Goal: Task Accomplishment & Management: Complete application form

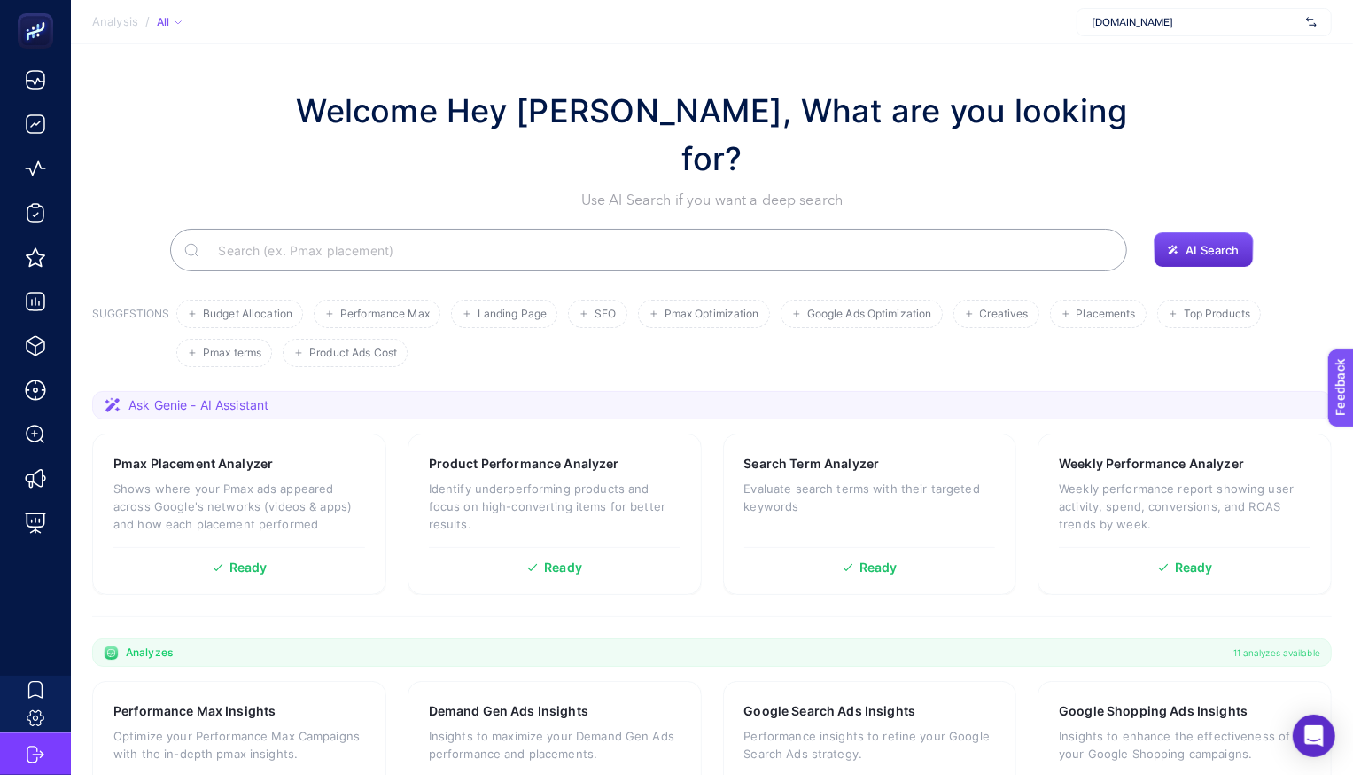
click at [1114, 29] on div "[DOMAIN_NAME]" at bounding box center [1204, 22] width 255 height 28
type input "koçta"
click at [1111, 42] on section "Analysis / All koçta Koçtaş + Add New Client" at bounding box center [712, 22] width 1282 height 44
click at [1114, 30] on div "[DOMAIN_NAME]" at bounding box center [1204, 22] width 255 height 28
type input "koçta"
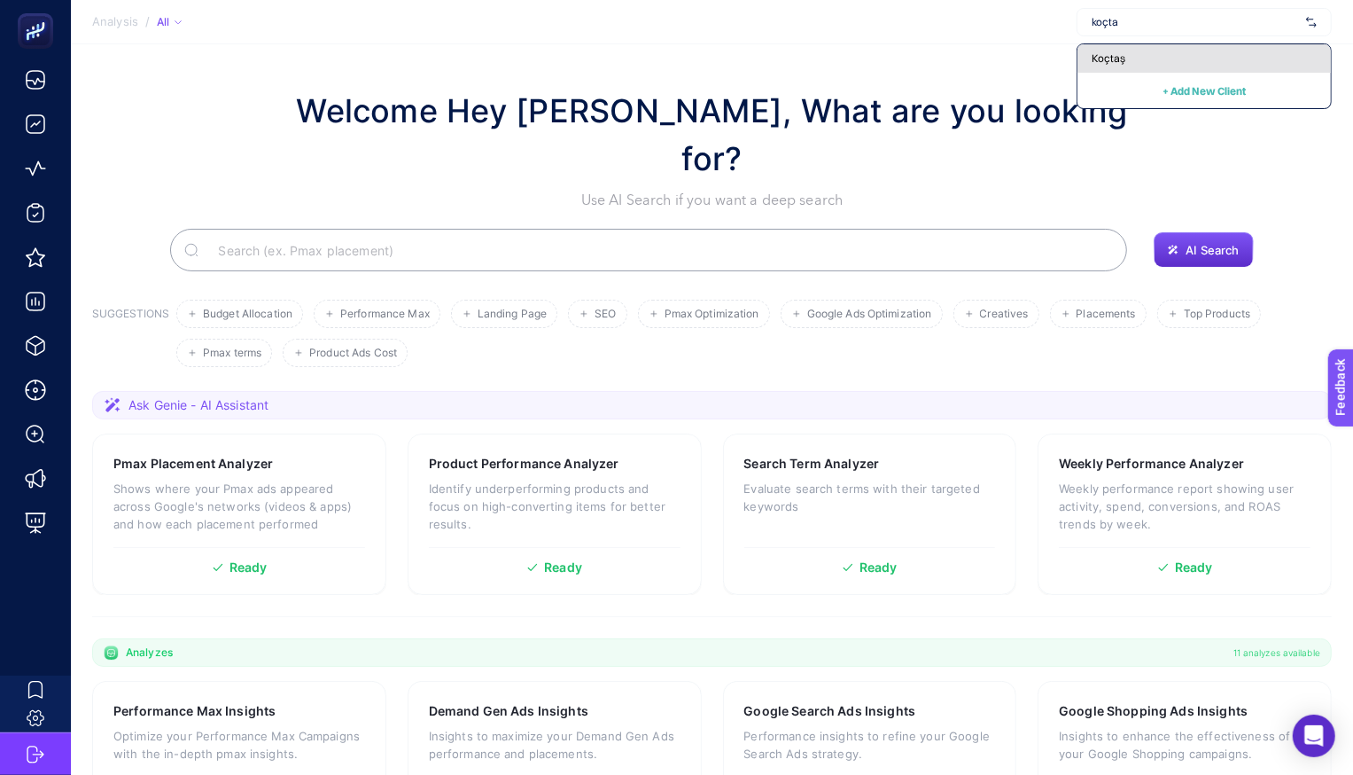
click at [1106, 59] on span "Koçtaş" at bounding box center [1109, 58] width 34 height 14
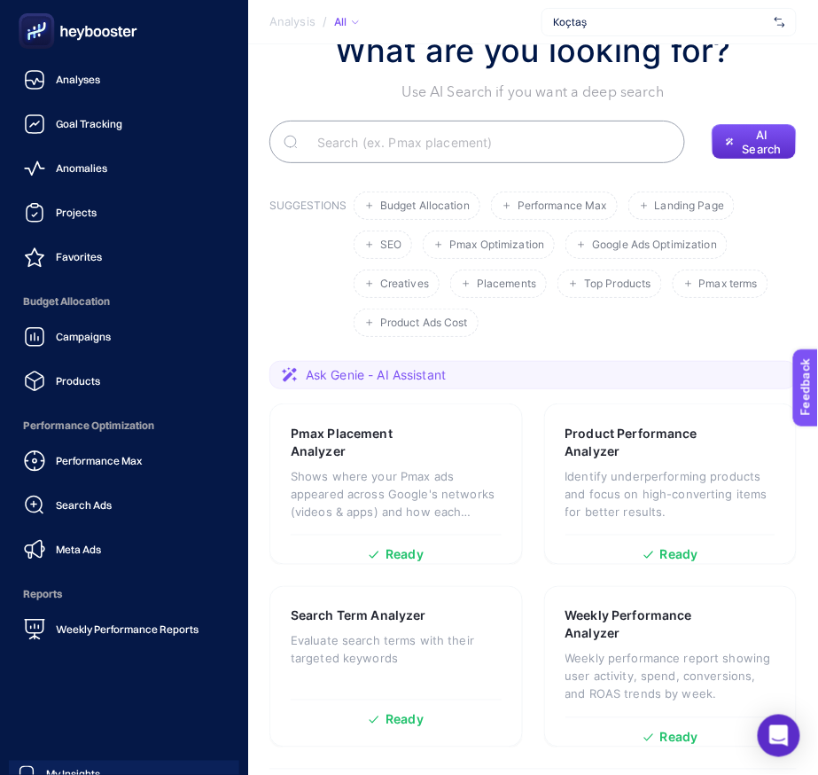
scroll to position [171, 0]
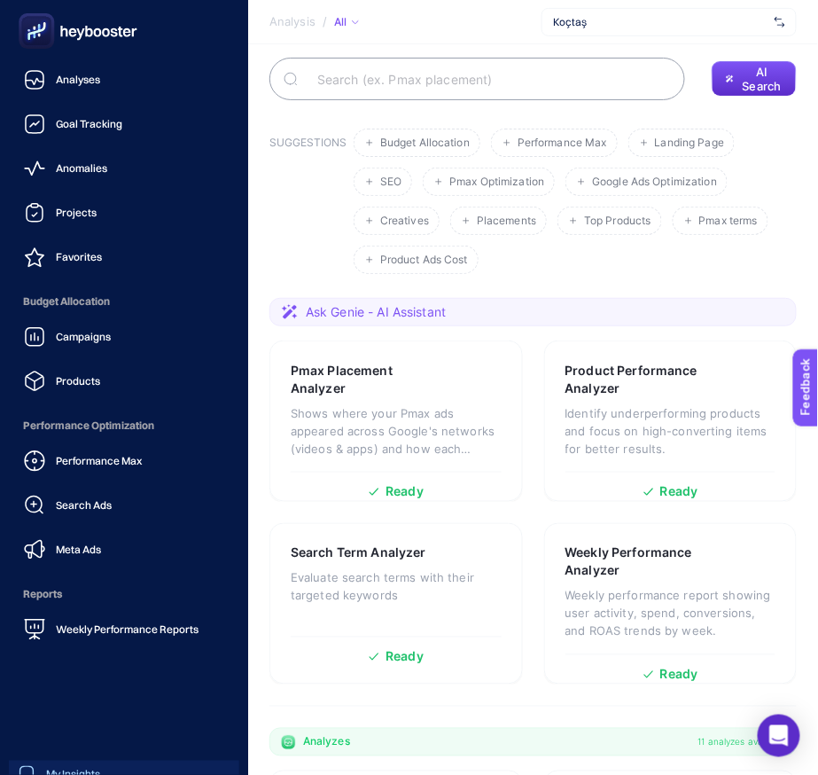
click at [57, 766] on div "My Insights" at bounding box center [59, 775] width 82 height 18
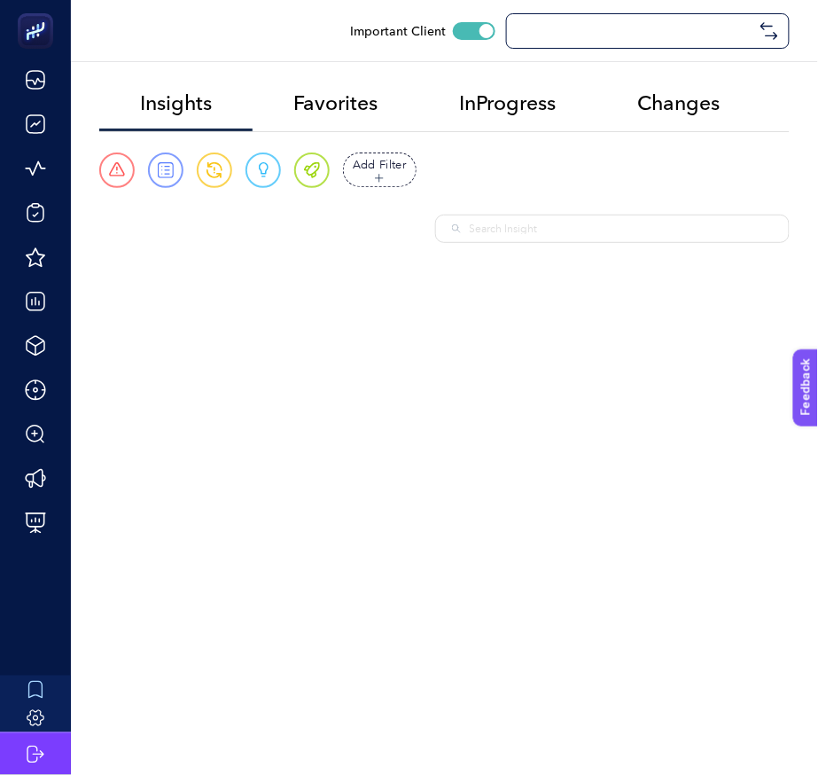
checkbox input "true"
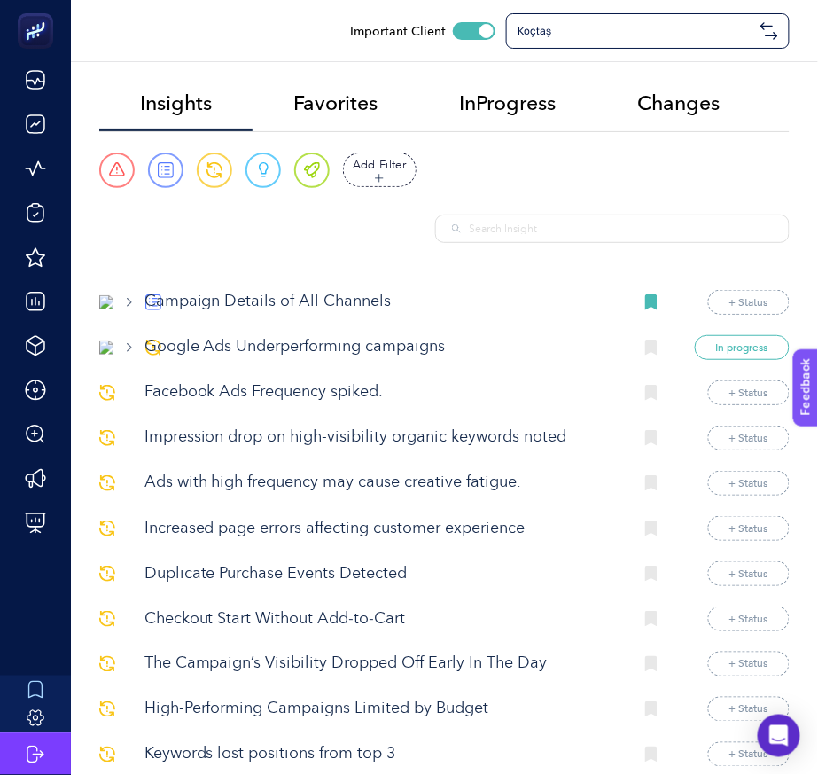
click at [534, 222] on input "text" at bounding box center [621, 229] width 303 height 16
paste input "Underperform"
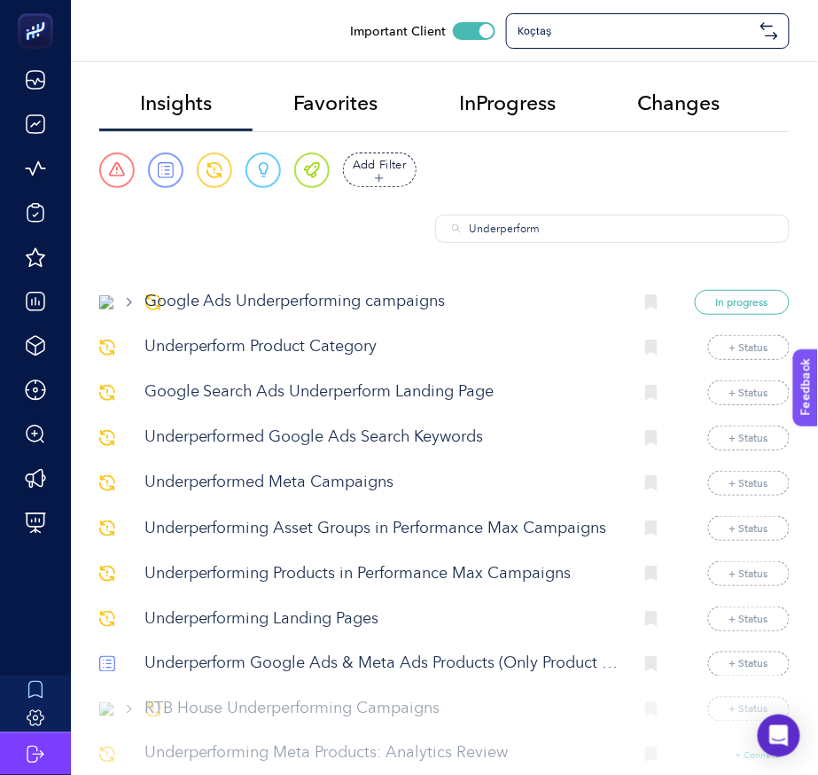
click at [659, 216] on div "Underperform" at bounding box center [612, 228] width 354 height 28
paste input ""Underperform Google Ads & Meta Ads Products (Only Product Name)""
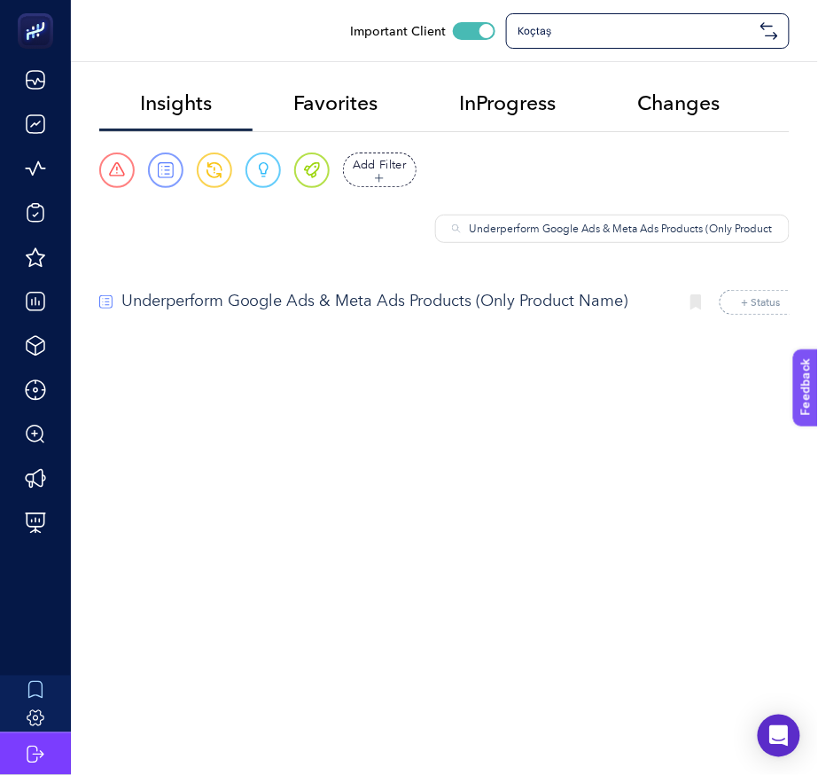
type input "Underperform Google Ads & Meta Ads Products (Only Product Name)"
click at [534, 308] on p "Underperform Google Ads & Meta Ads Products (Only Product Name)" at bounding box center [392, 302] width 542 height 24
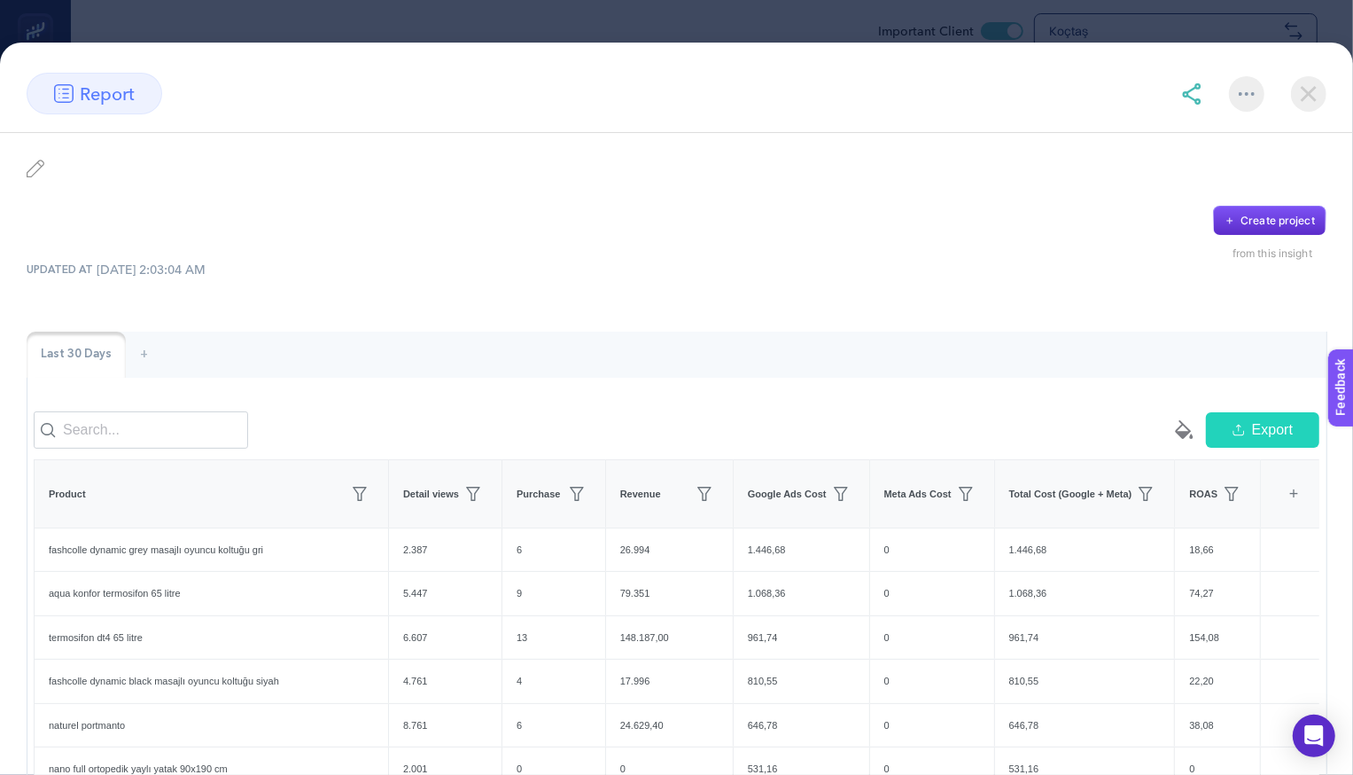
click at [817, 89] on img at bounding box center [1308, 93] width 35 height 35
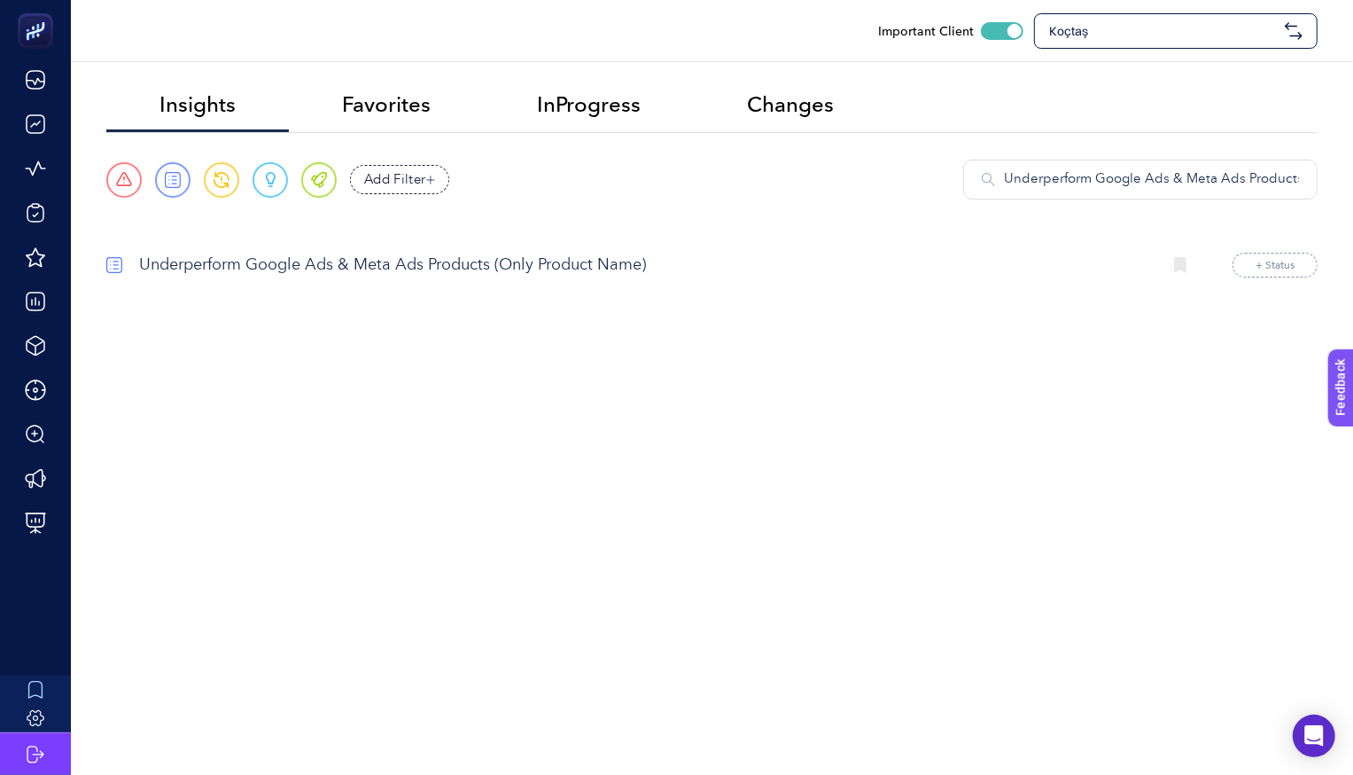
click at [817, 33] on span "Koçtaş" at bounding box center [1163, 31] width 229 height 18
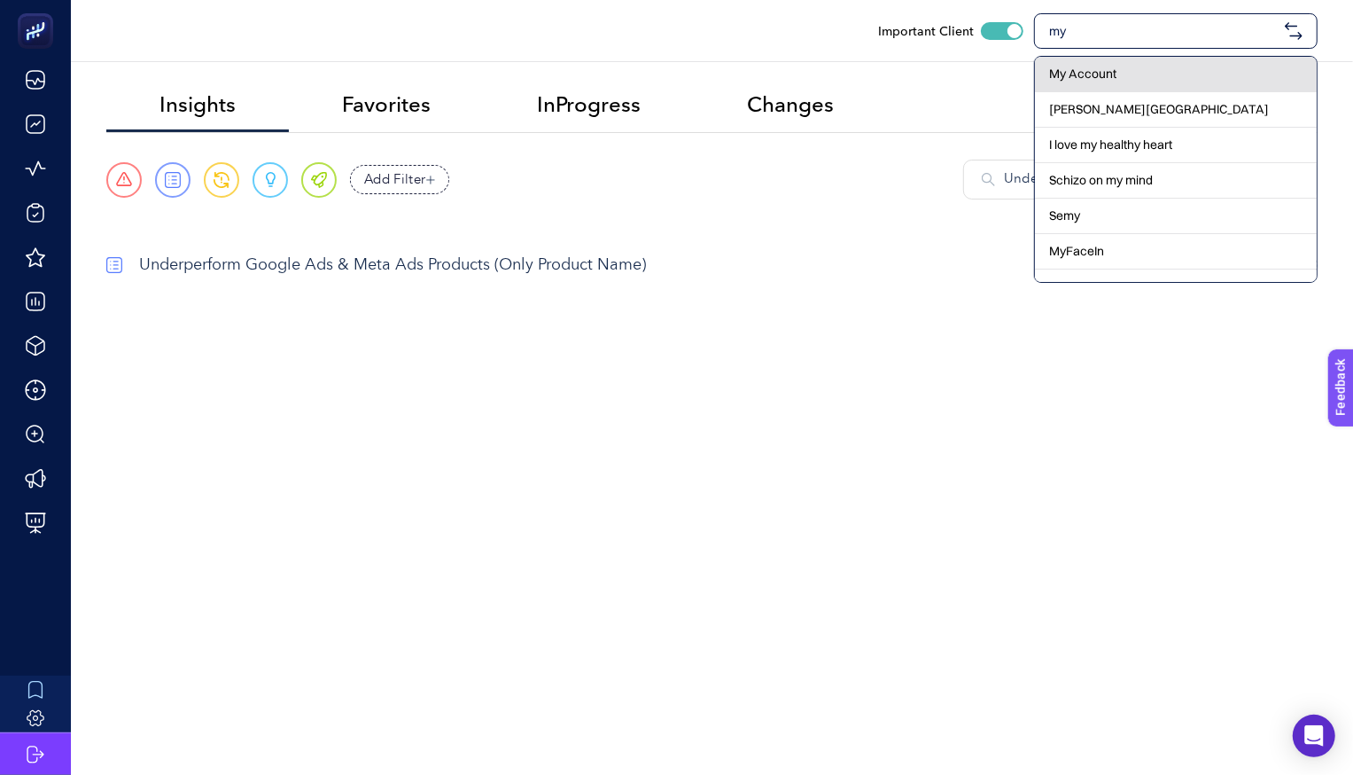
type input "my"
click at [817, 74] on span "My Account" at bounding box center [1082, 74] width 67 height 18
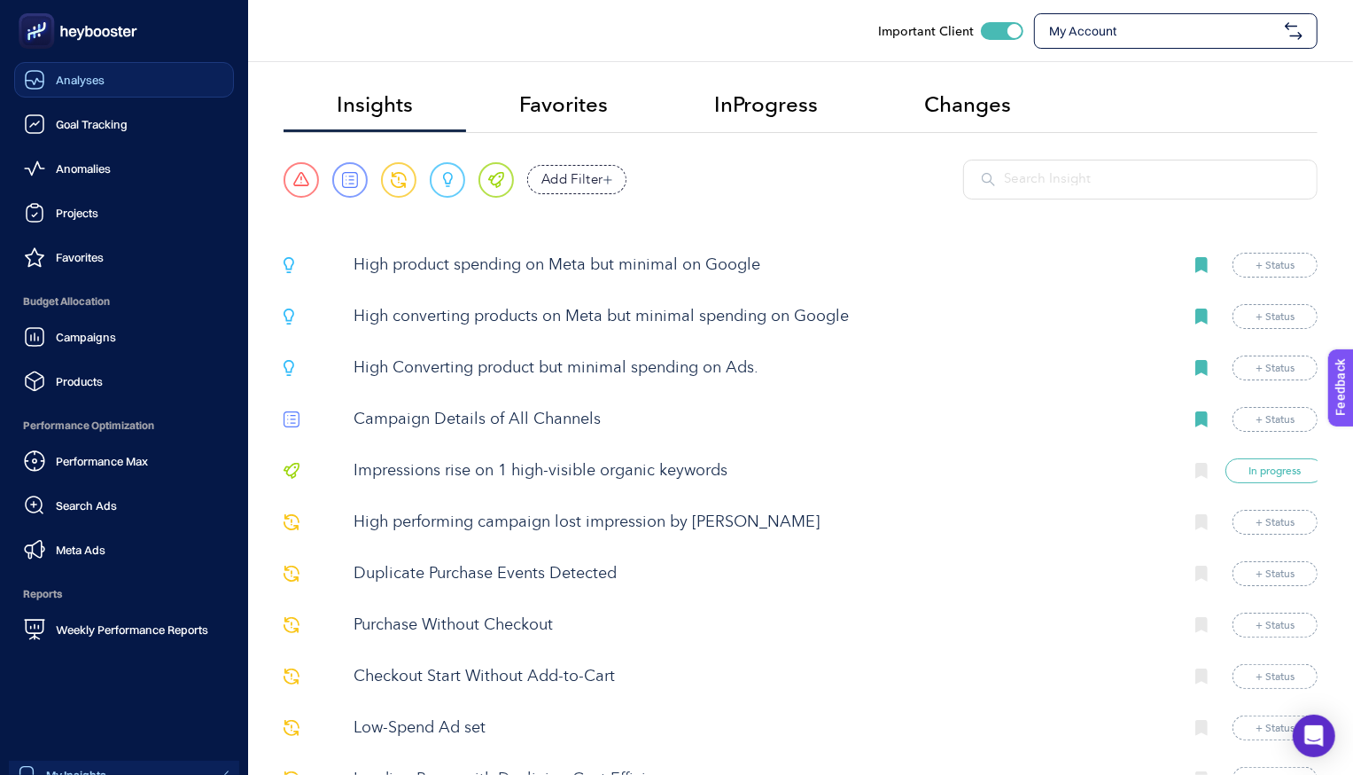
click at [117, 89] on link "Analyses" at bounding box center [124, 79] width 220 height 35
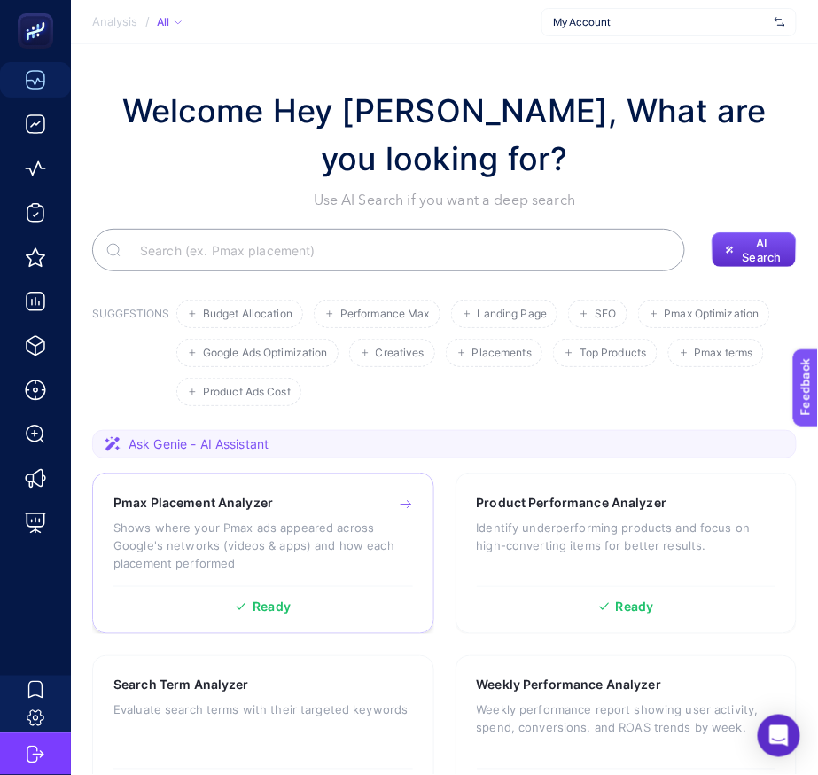
click at [328, 527] on p "Shows where your Pmax ads appeared across Google's networks (videos & apps) and…" at bounding box center [263, 544] width 300 height 53
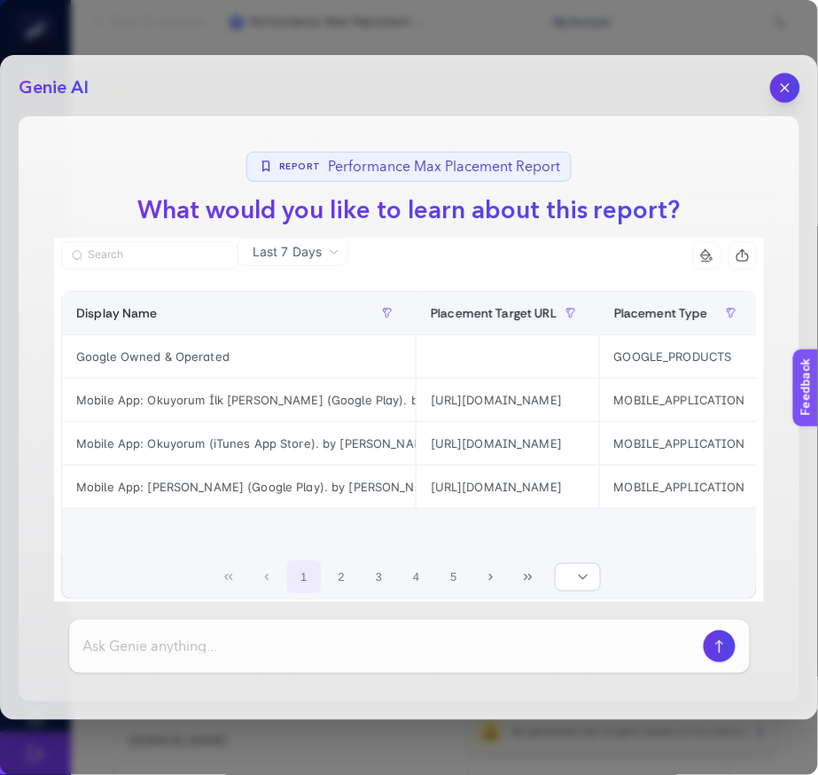
click at [786, 94] on icon "button" at bounding box center [785, 88] width 15 height 15
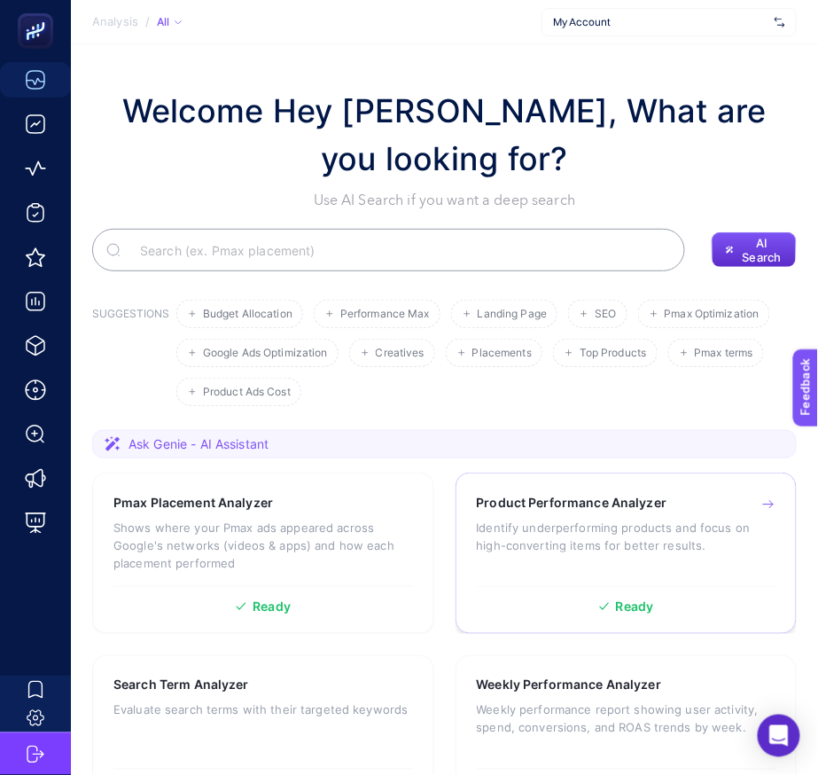
click at [570, 494] on h3 "Product Performance Analyzer" at bounding box center [572, 503] width 191 height 18
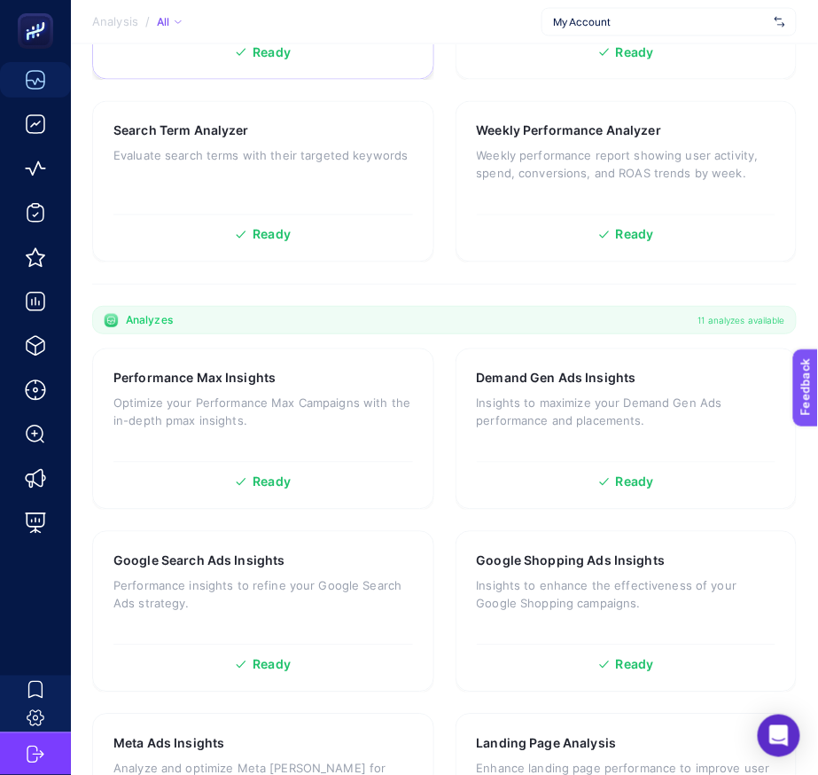
scroll to position [576, 0]
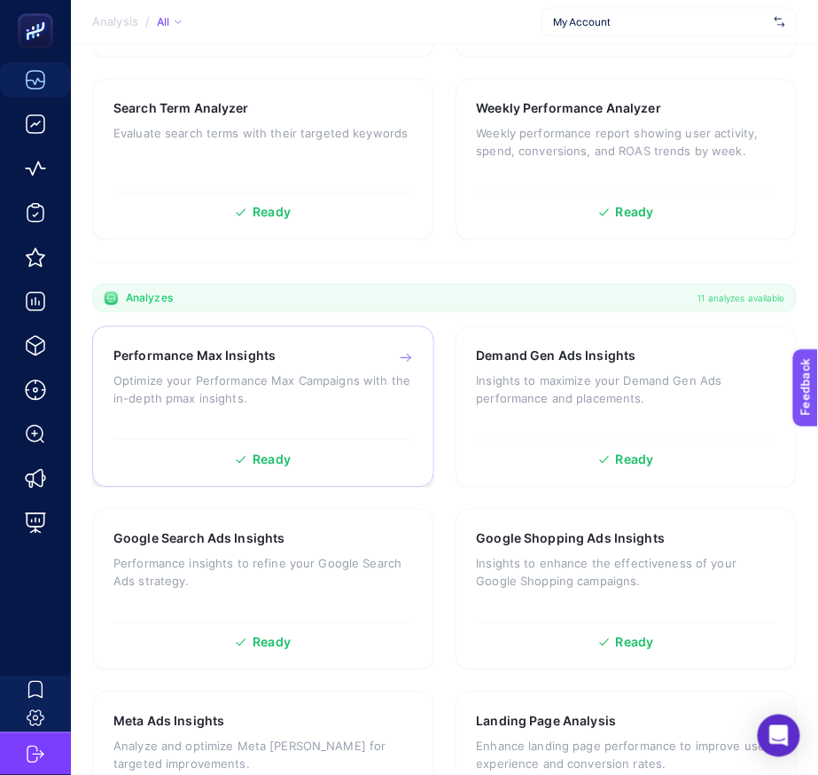
click at [326, 380] on p "Optimize your Performance Max Campaigns with the in-depth pmax insights." at bounding box center [263, 389] width 300 height 35
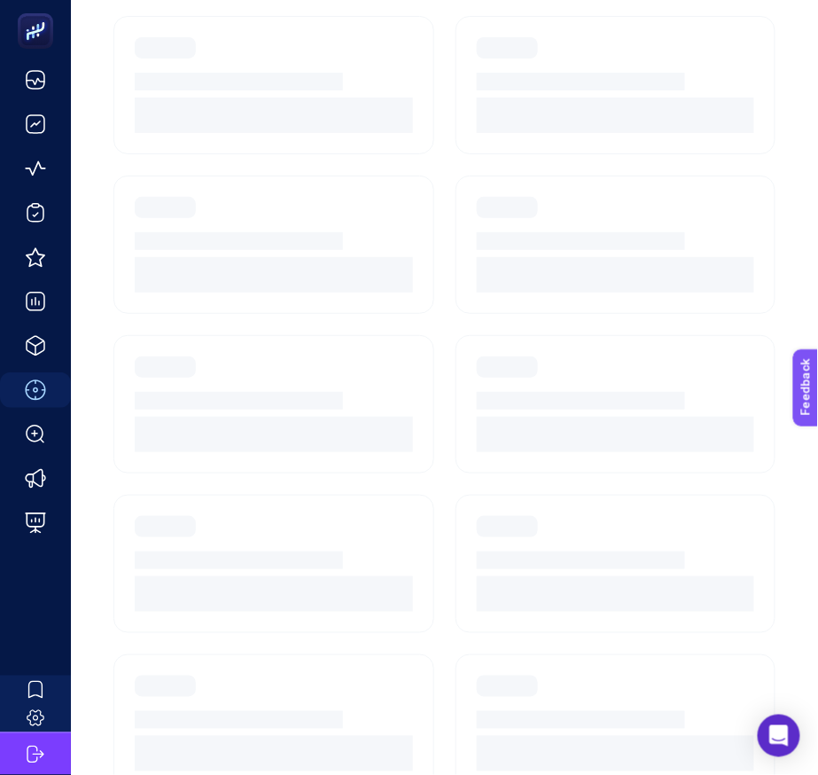
scroll to position [498, 0]
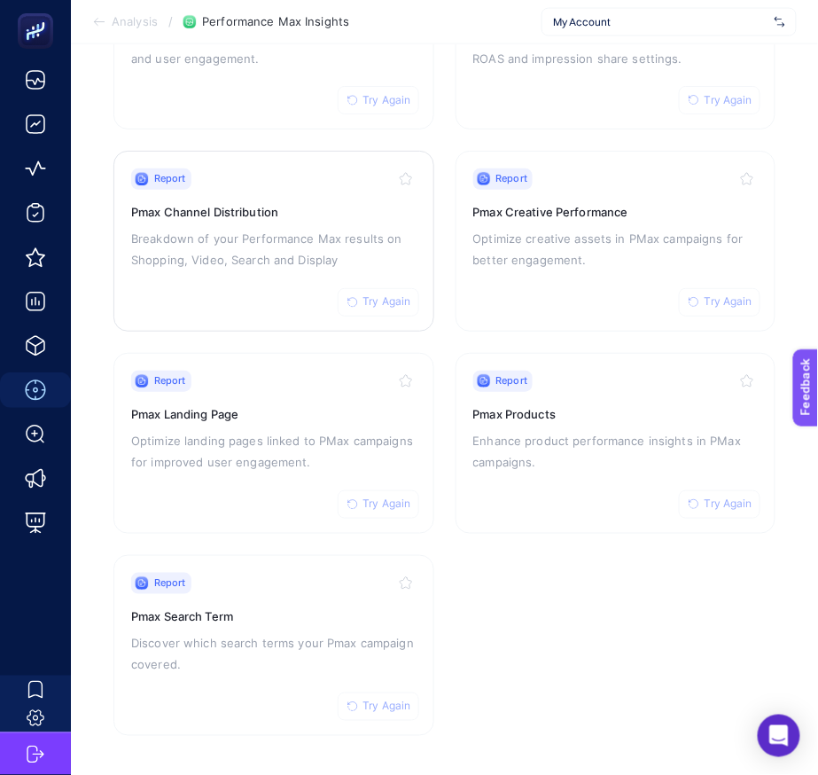
click at [337, 213] on h3 "Pmax Channel Distribution" at bounding box center [273, 213] width 285 height 18
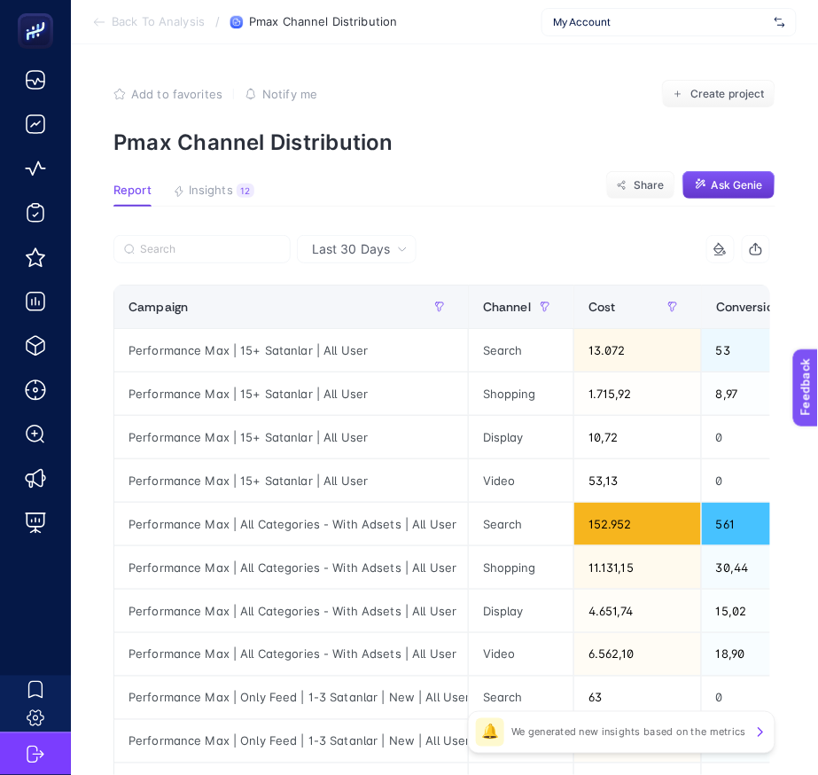
click at [744, 185] on span "Ask Genie" at bounding box center [737, 185] width 51 height 14
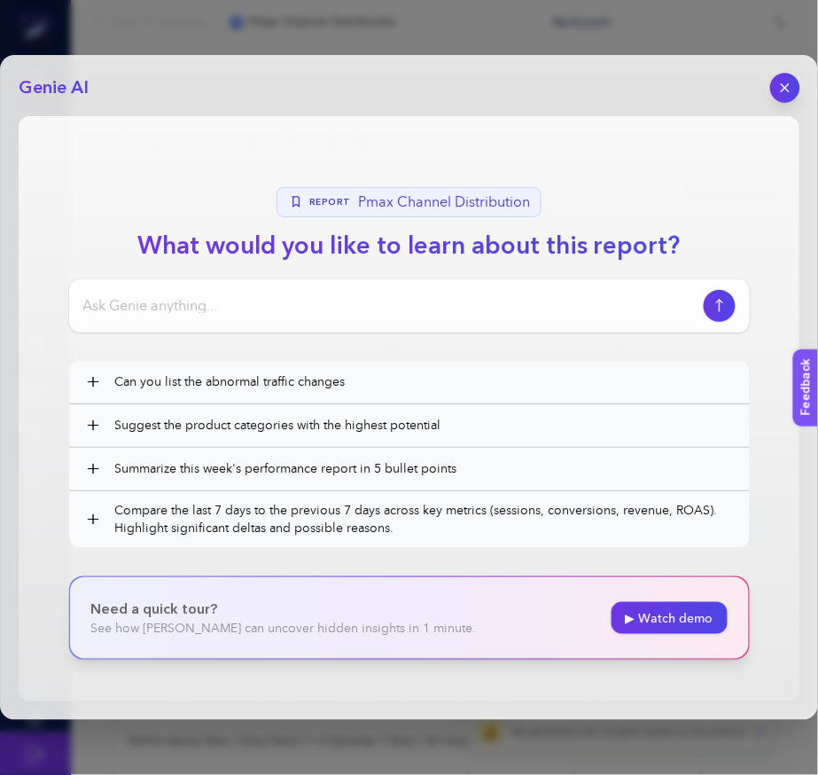
click at [790, 90] on icon "button" at bounding box center [785, 88] width 15 height 15
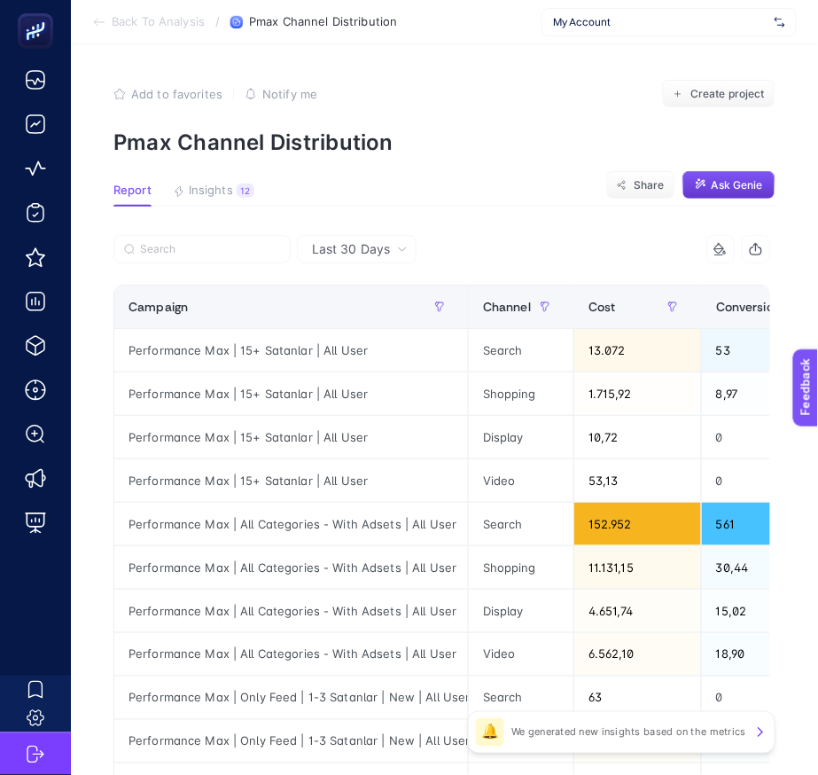
click at [696, 28] on span "My Account" at bounding box center [660, 22] width 214 height 14
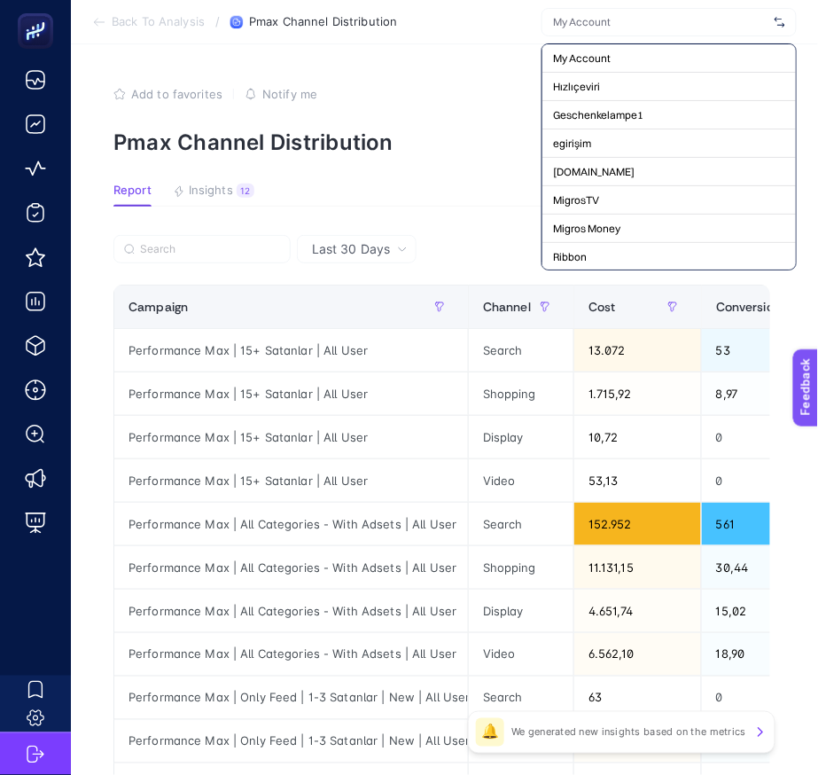
type input "ş"
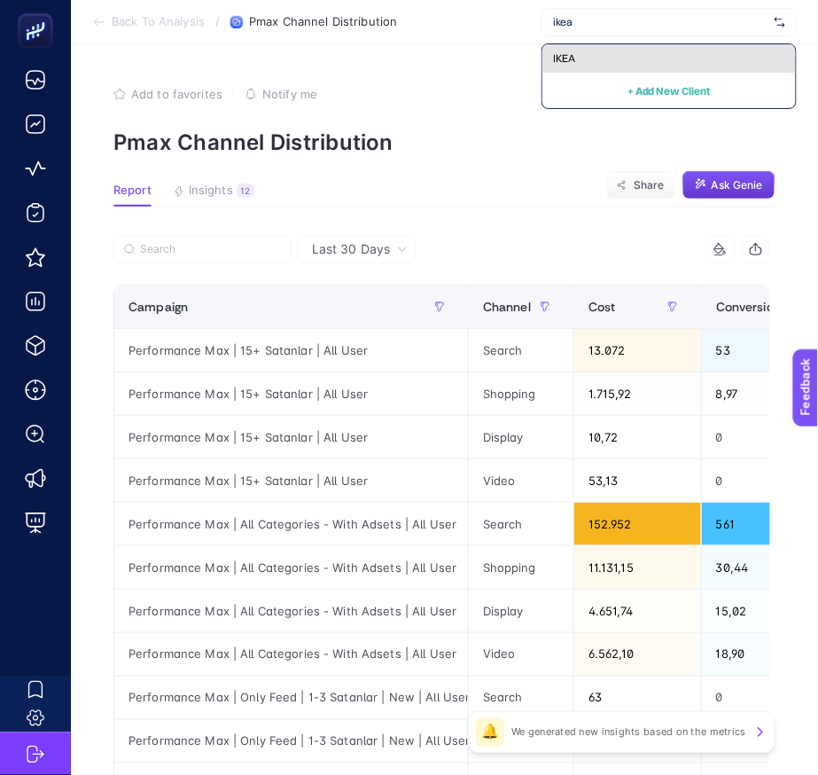
type input "ikea"
click at [684, 52] on div "IKEA" at bounding box center [668, 58] width 253 height 28
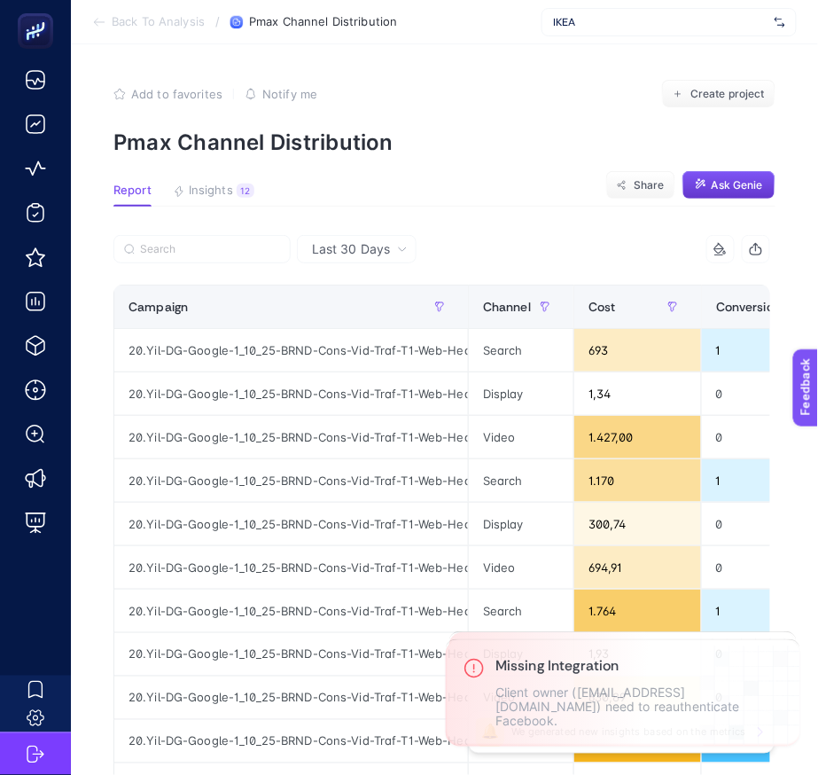
click at [736, 188] on span "Ask Genie" at bounding box center [737, 185] width 51 height 14
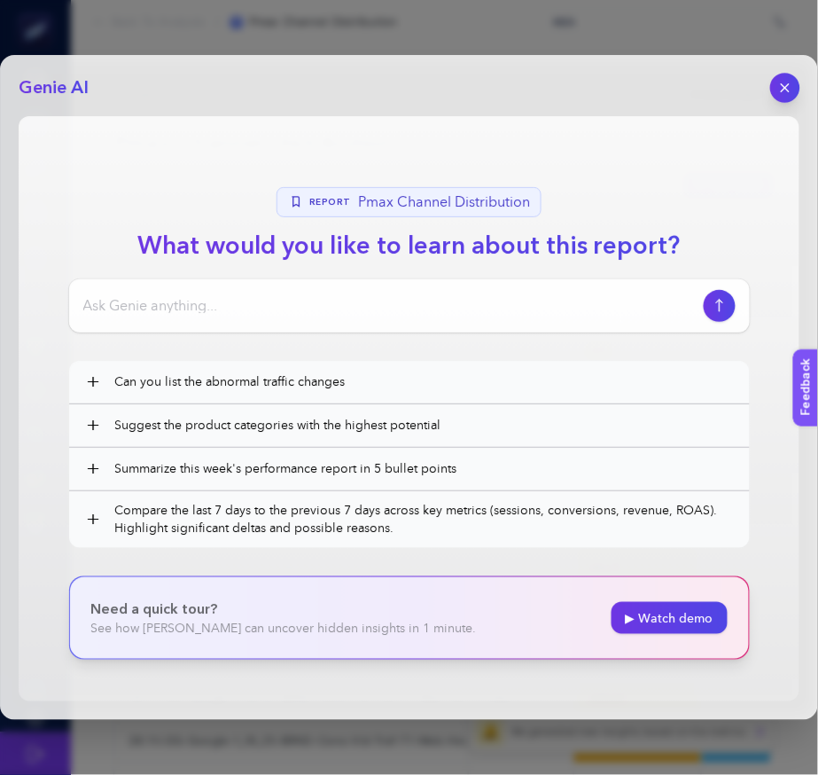
click at [795, 91] on button "button" at bounding box center [785, 88] width 30 height 30
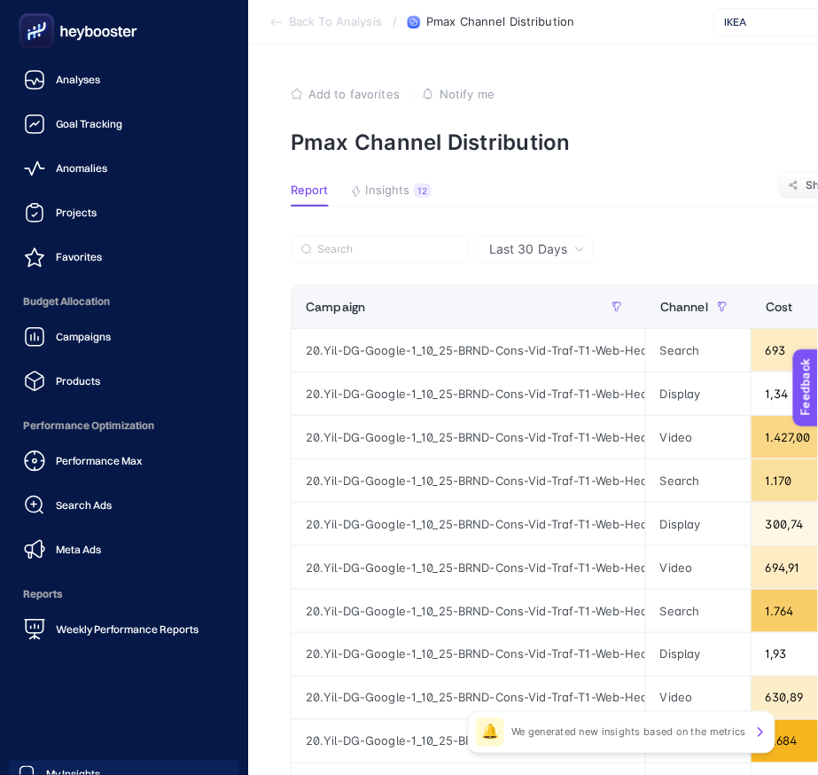
scroll to position [84, 0]
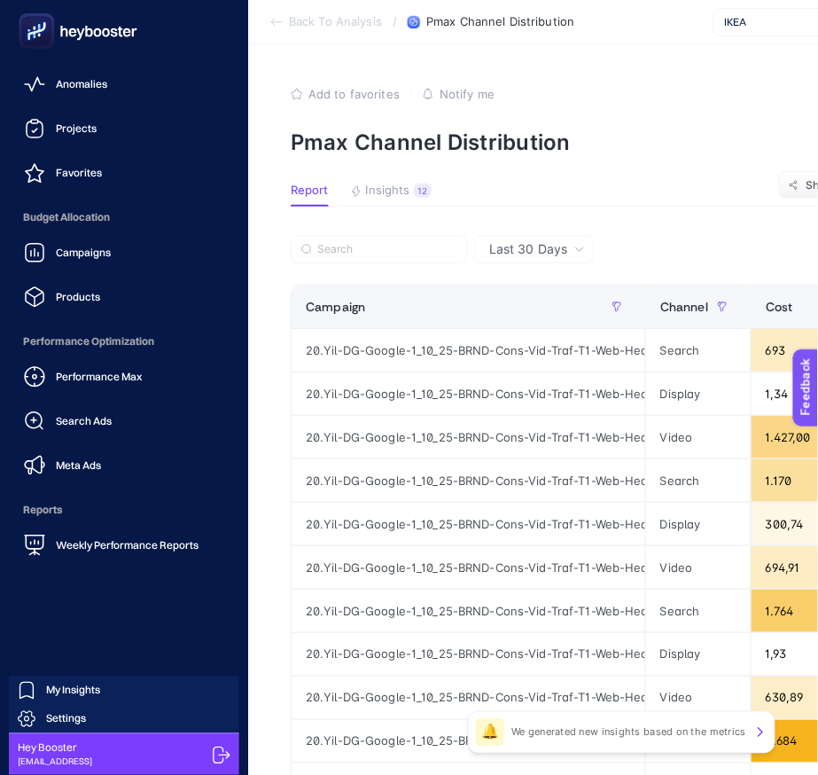
click at [218, 751] on icon at bounding box center [222, 755] width 18 height 18
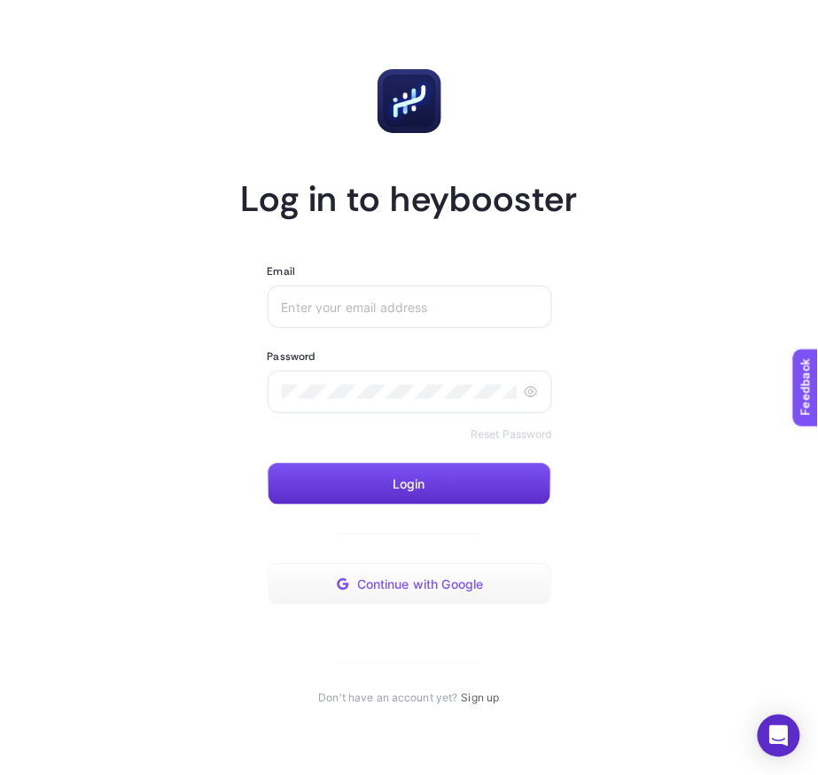
click at [454, 589] on span "Continue with Google" at bounding box center [420, 584] width 127 height 14
click at [393, 312] on input "Email" at bounding box center [410, 307] width 256 height 14
click at [370, 306] on input "test100" at bounding box center [410, 307] width 256 height 14
paste input "-onb-test@gmail.com"
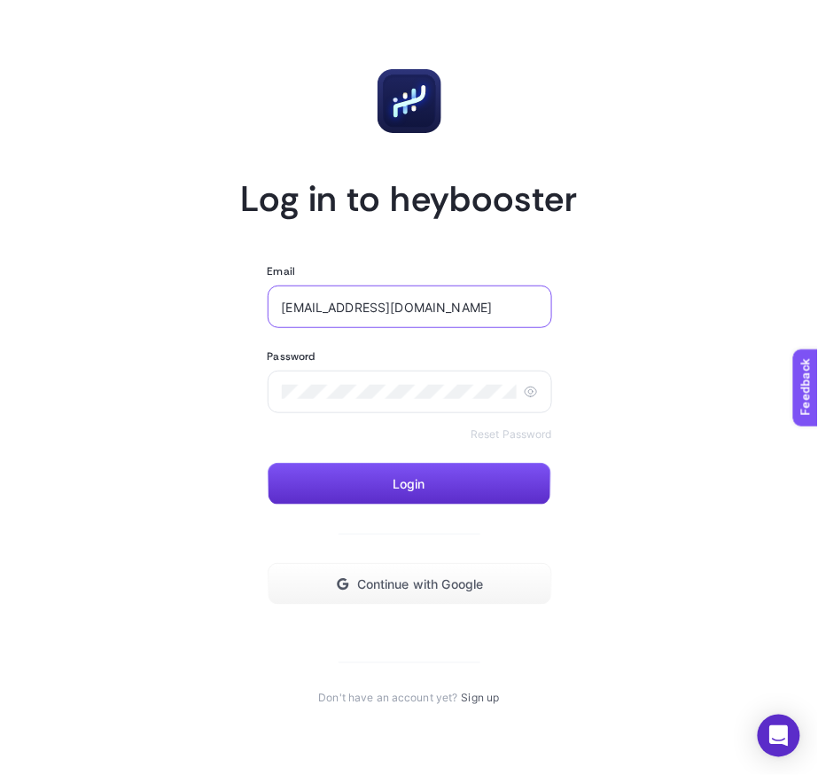
type input "test-onb-test@gmail.com"
click at [321, 362] on div "Password" at bounding box center [410, 356] width 284 height 14
click at [321, 379] on div at bounding box center [410, 391] width 284 height 43
click at [290, 476] on button "Login" at bounding box center [410, 484] width 284 height 43
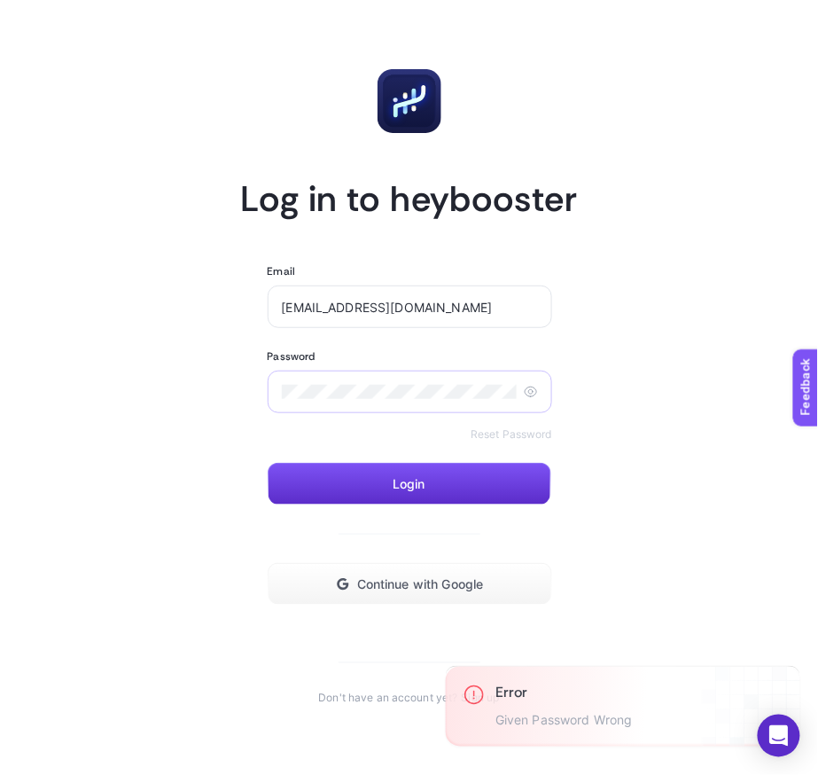
click at [373, 380] on div at bounding box center [410, 391] width 284 height 43
click at [299, 470] on button "Login" at bounding box center [410, 484] width 284 height 43
click at [381, 721] on article "Log in to heybooster Email test-onb-test@gmail.com Password Reset Password Logi…" at bounding box center [408, 387] width 775 height 732
drag, startPoint x: 697, startPoint y: 697, endPoint x: 953, endPoint y: 689, distance: 255.3
click at [817, 689] on html "Log in to heybooster Email test-onb-test@gmail.com Password Reset Password Logi…" at bounding box center [409, 387] width 818 height 775
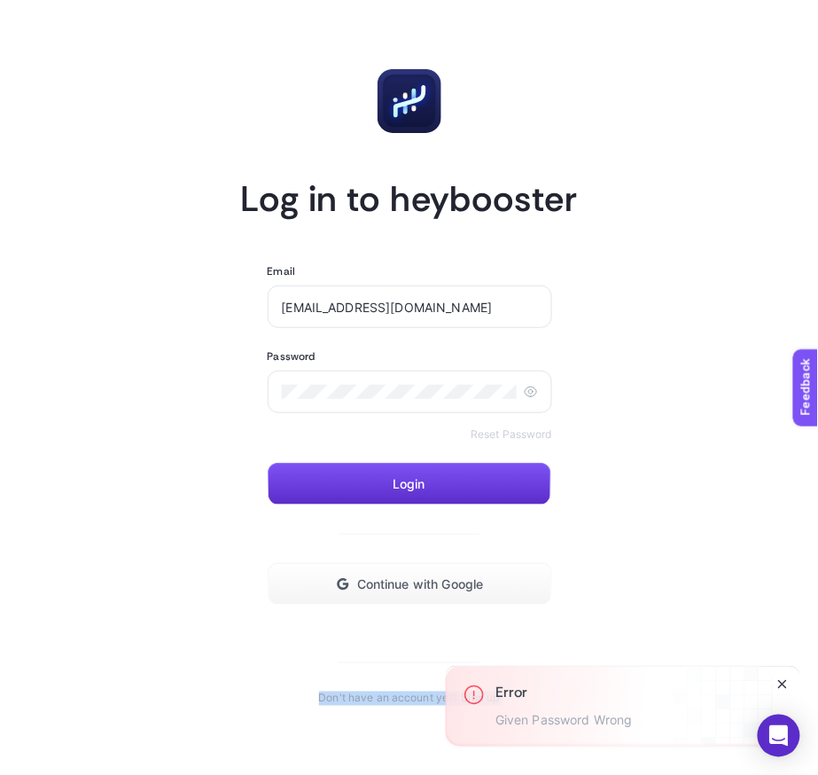
click at [782, 682] on icon "Close" at bounding box center [782, 684] width 14 height 14
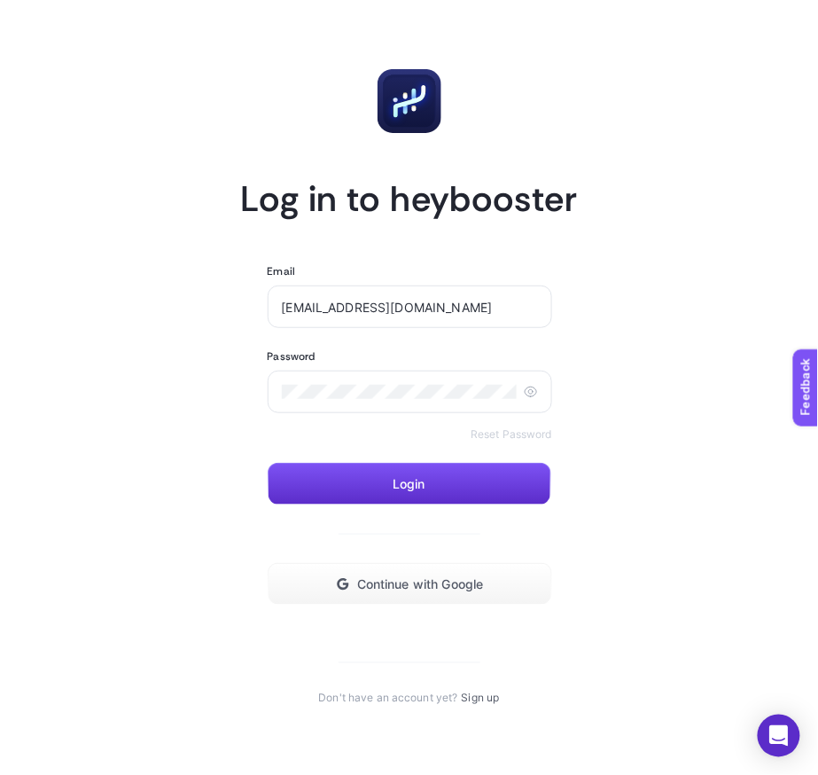
click at [506, 699] on section "Log in to heybooster Email test-onb-test@gmail.com Password Reset Password Logi…" at bounding box center [409, 387] width 337 height 636
click at [487, 699] on link "Sign up" at bounding box center [481, 698] width 38 height 14
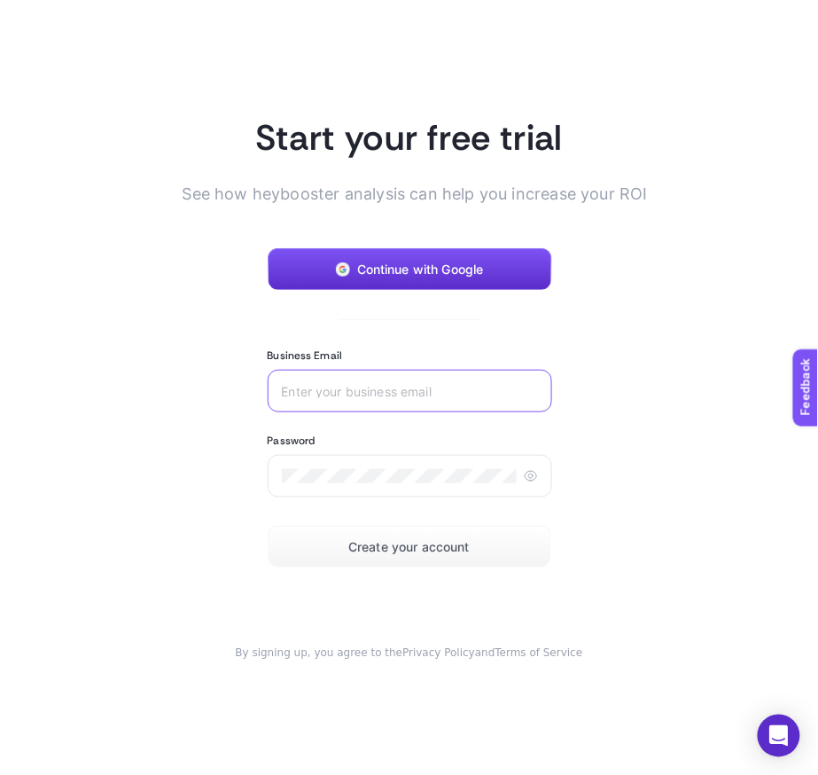
click at [397, 393] on input "Business Email" at bounding box center [410, 391] width 256 height 14
type input "test_genie_authorization@gmail.com"
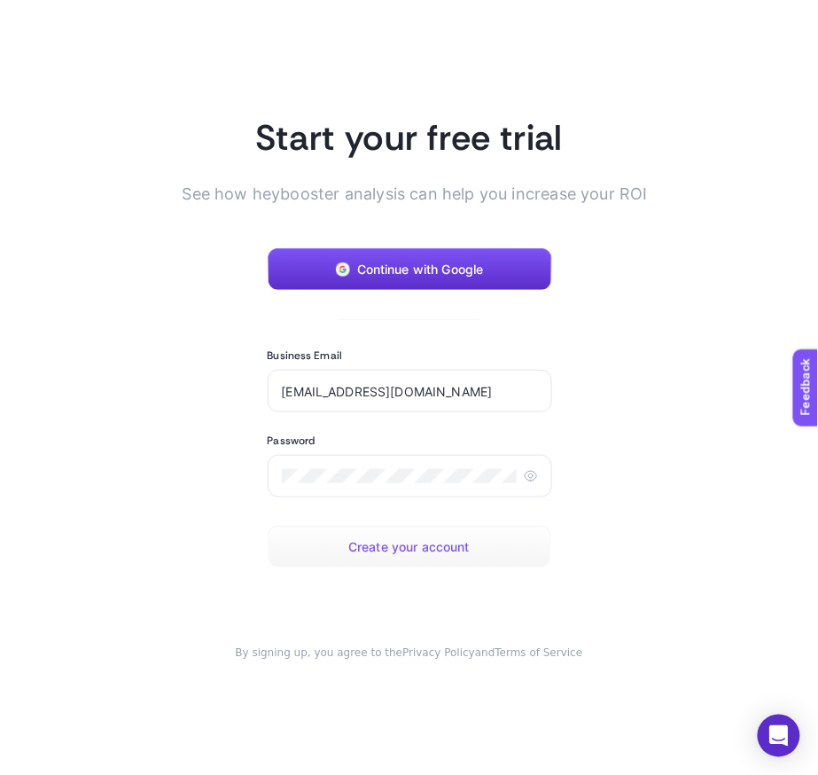
click at [317, 557] on button "Create your account" at bounding box center [410, 547] width 284 height 43
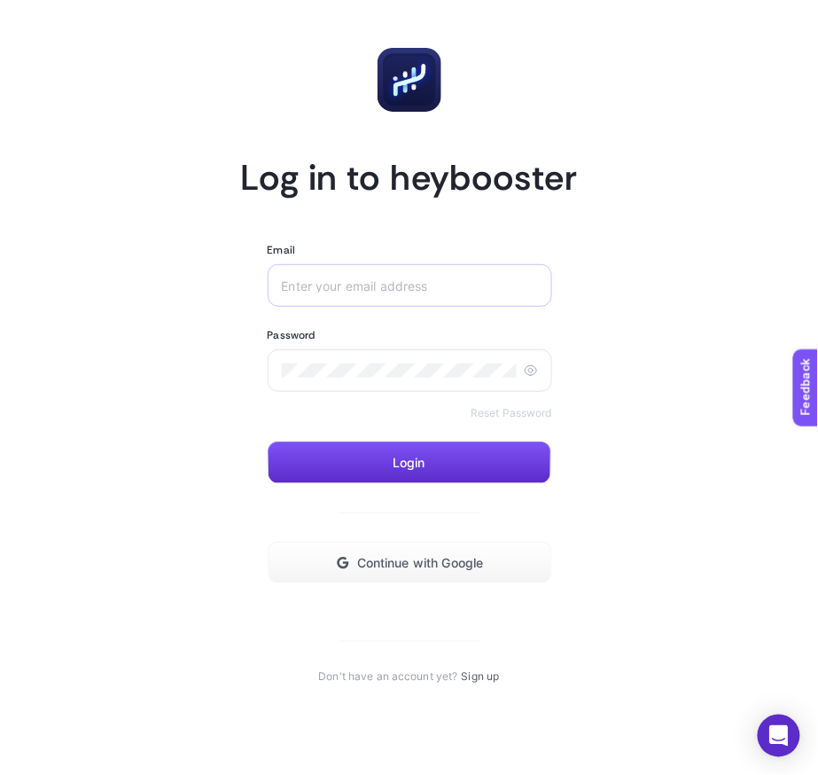
click at [438, 295] on div at bounding box center [410, 285] width 284 height 43
paste input "test_genie_authorization@gmail.com"
type input "test_genie_authorization@gmail.com"
click at [338, 380] on div at bounding box center [410, 370] width 284 height 43
click at [320, 439] on form "Email test_genie_authorization@gmail.com Password Reset Password Login Continue…" at bounding box center [410, 413] width 284 height 341
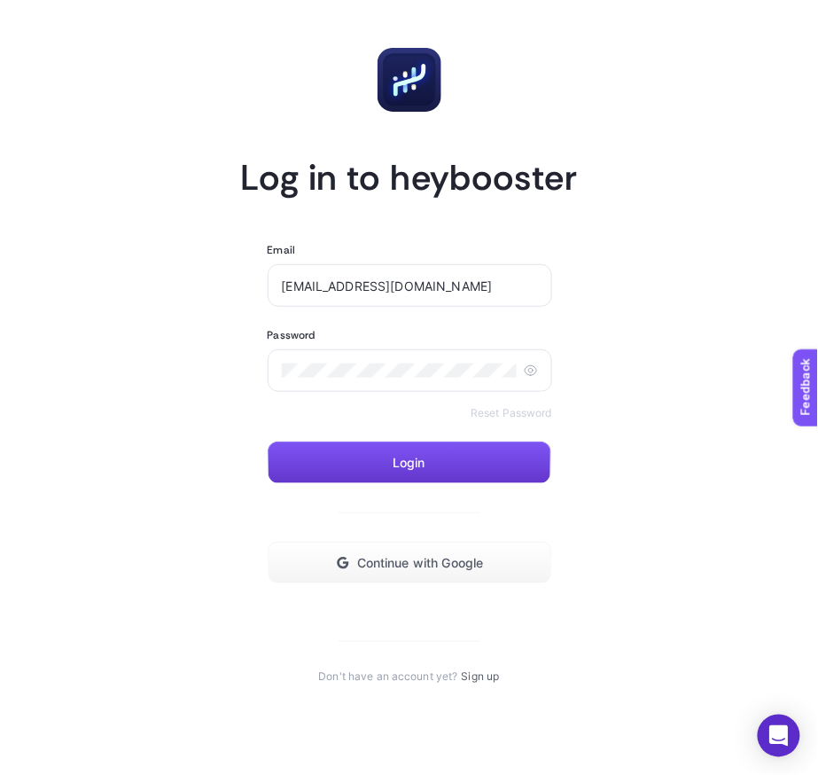
click at [314, 453] on button "Login" at bounding box center [410, 462] width 284 height 43
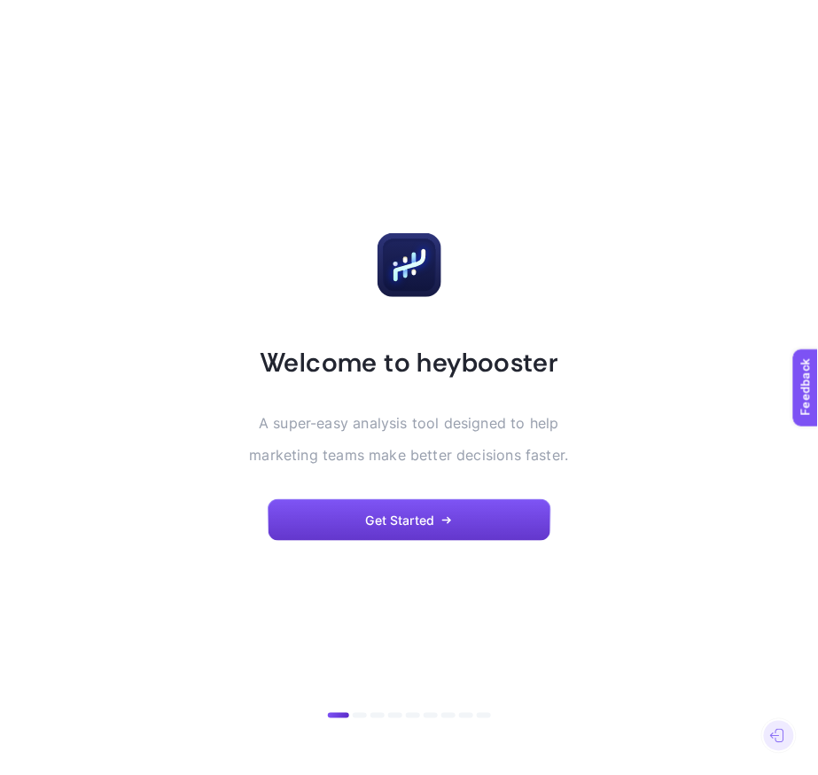
click at [396, 507] on button "Get Started" at bounding box center [410, 520] width 284 height 43
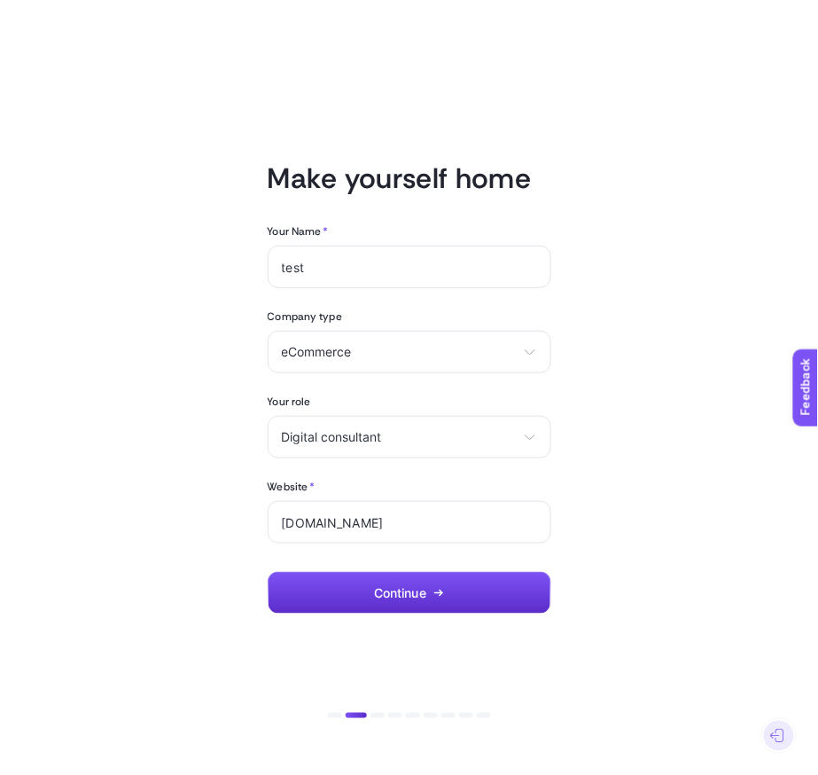
click at [346, 569] on div "Your Name * test Company type eCommerce eCommerce Agency Other Your role Digita…" at bounding box center [410, 419] width 284 height 390
click at [354, 576] on button "Continue" at bounding box center [410, 593] width 284 height 43
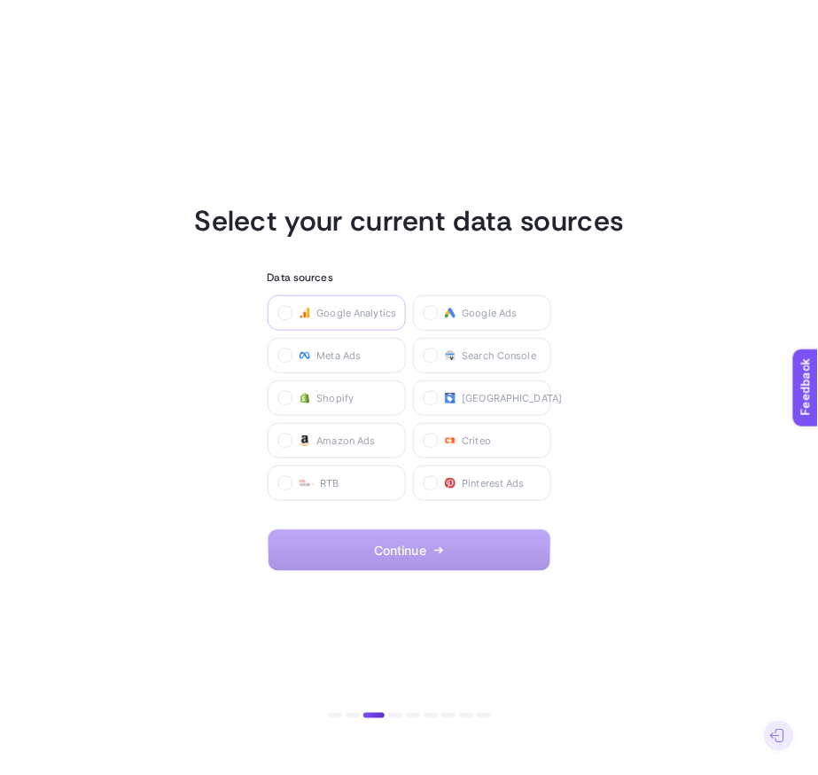
click at [364, 324] on label "Google Analytics" at bounding box center [337, 312] width 138 height 35
click at [0, 0] on Analytics "checkbox" at bounding box center [0, 0] width 0 height 0
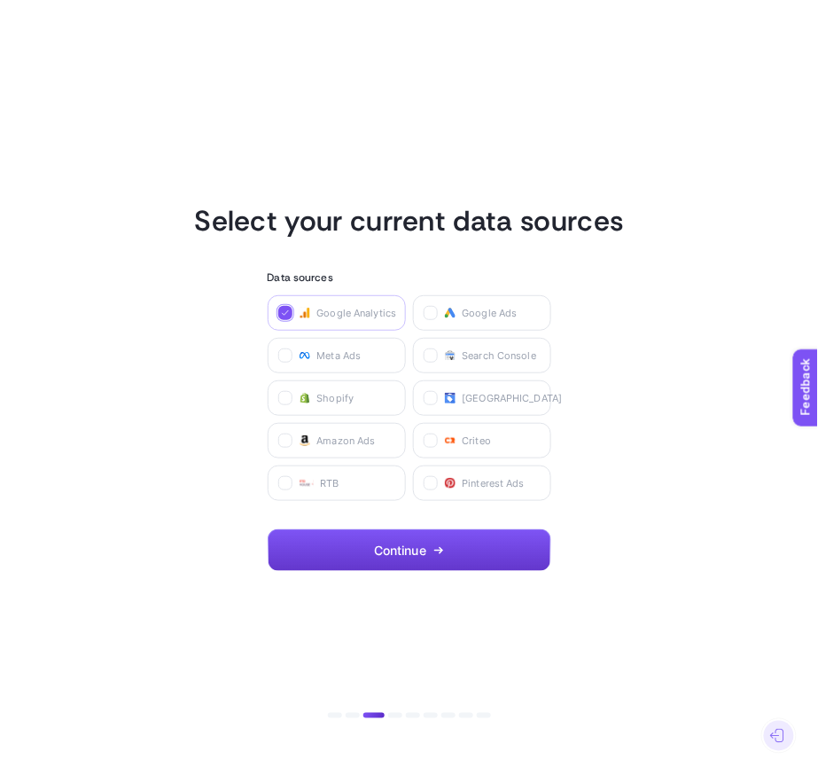
click at [425, 530] on button "Continue" at bounding box center [410, 550] width 284 height 43
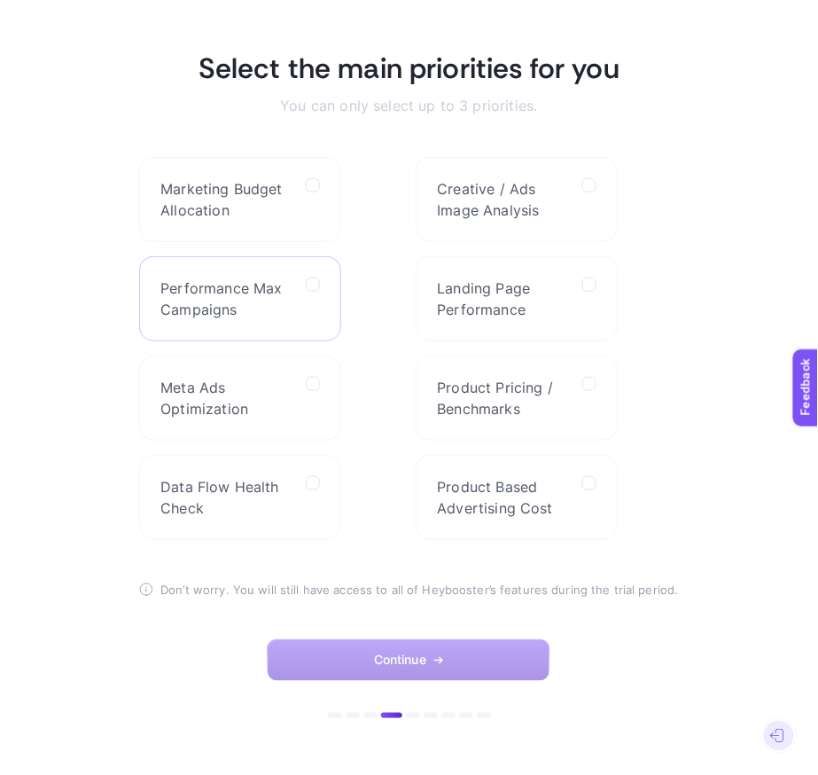
click at [339, 298] on label "Performance Max Campaigns" at bounding box center [240, 298] width 202 height 85
click at [0, 0] on Campaigns "checkbox" at bounding box center [0, 0] width 0 height 0
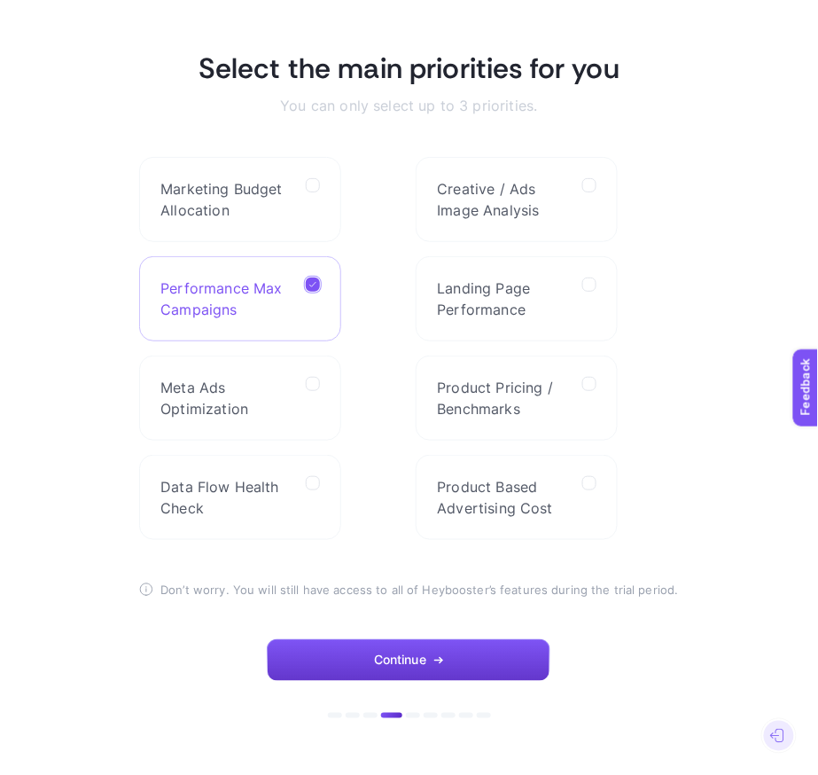
click at [443, 664] on icon "button" at bounding box center [438, 660] width 11 height 11
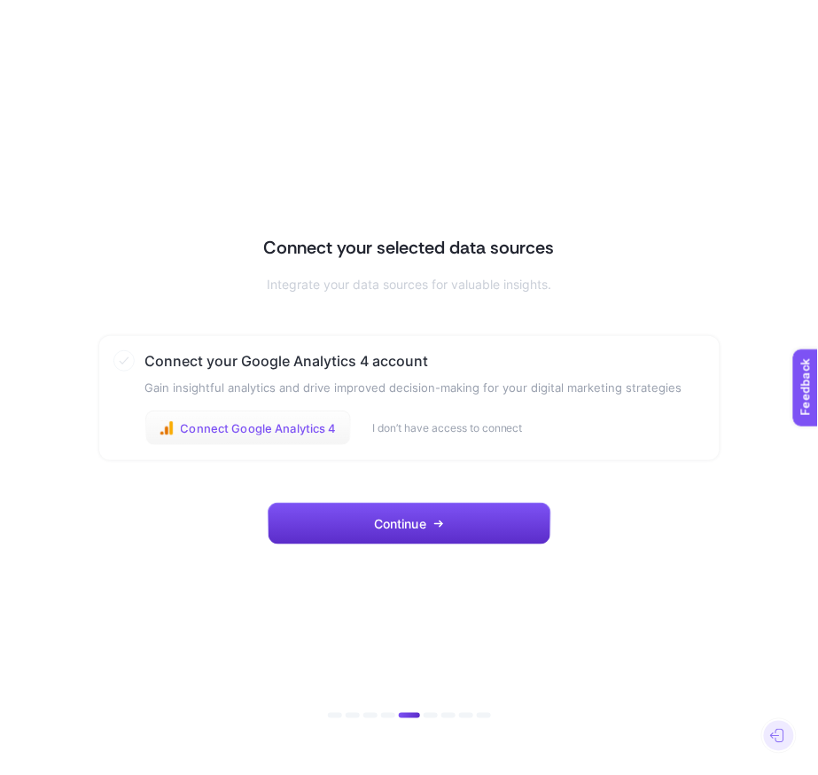
click at [252, 442] on button "Connect Google Analytics 4" at bounding box center [248, 427] width 206 height 35
